Goal: Transaction & Acquisition: Book appointment/travel/reservation

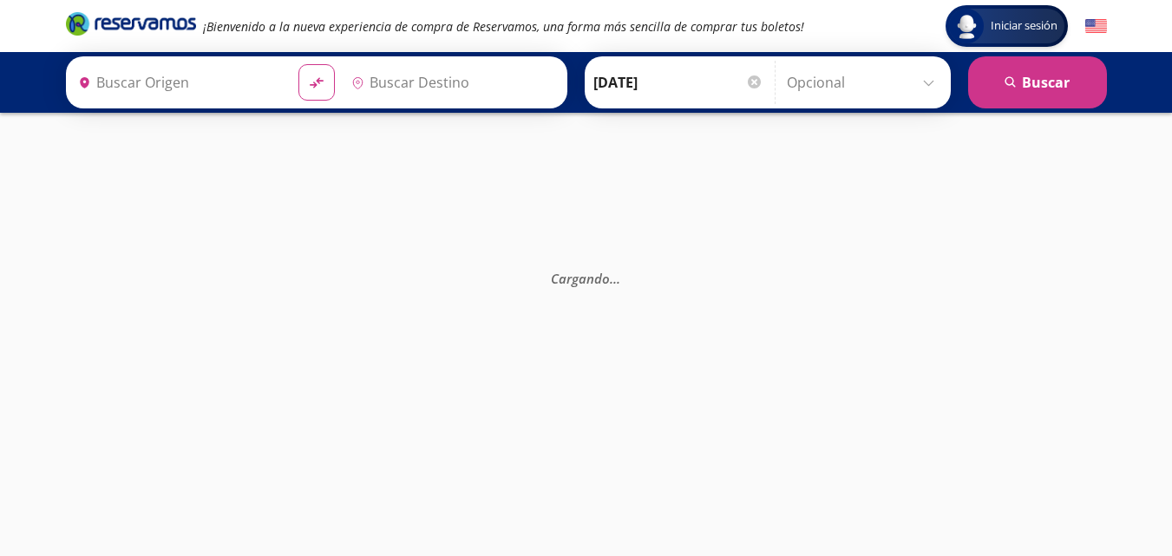
type input "[GEOGRAPHIC_DATA], [GEOGRAPHIC_DATA]"
type input "Xalapa Enríquez, Veracruz"
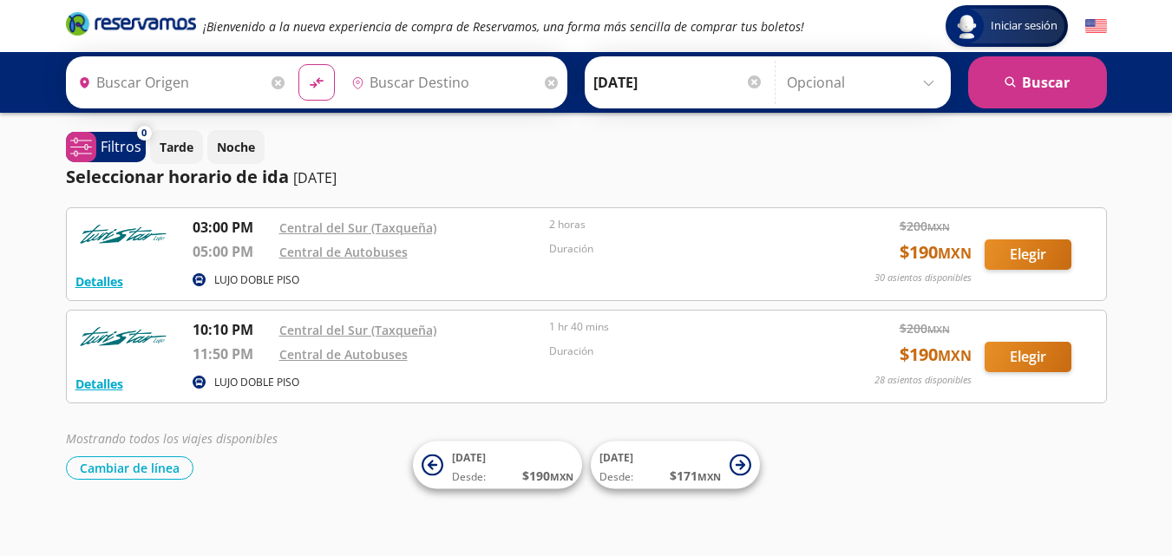
type input "[GEOGRAPHIC_DATA], [GEOGRAPHIC_DATA]"
type input "Toluca, [GEOGRAPHIC_DATA]"
